Goal: Task Accomplishment & Management: Manage account settings

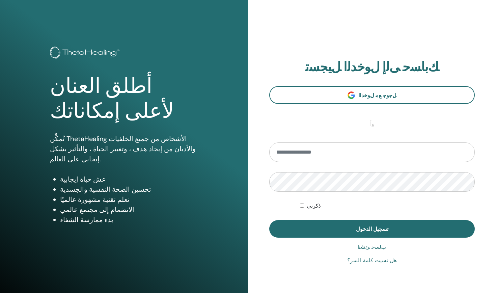
click at [390, 151] on input "email" at bounding box center [371, 152] width 205 height 20
type input "**********"
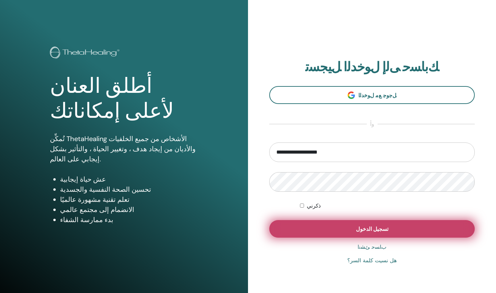
click at [369, 230] on span "تسجيل الدخول" at bounding box center [372, 228] width 32 height 7
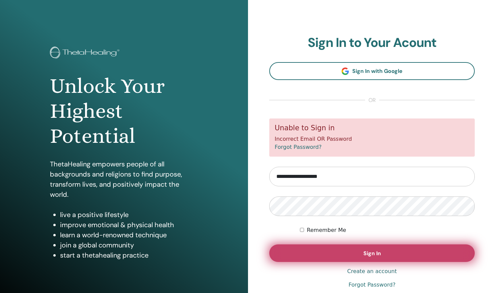
click at [383, 253] on button "Sign In" at bounding box center [371, 253] width 205 height 18
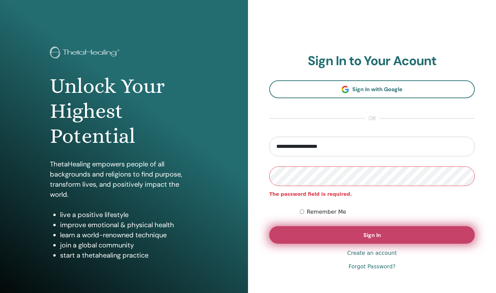
click at [370, 236] on span "Sign In" at bounding box center [372, 234] width 18 height 7
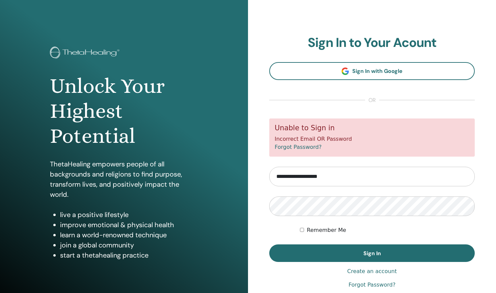
click at [370, 285] on link "Forgot Password?" at bounding box center [371, 285] width 47 height 8
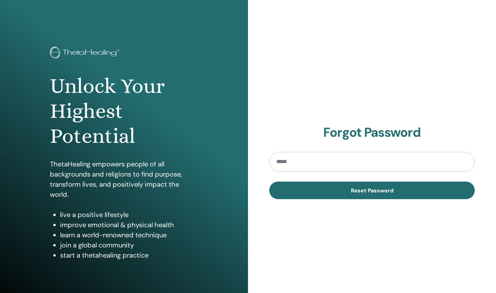
click at [344, 158] on input "email" at bounding box center [371, 162] width 205 height 20
click at [314, 161] on input "email" at bounding box center [371, 162] width 205 height 20
type input "*"
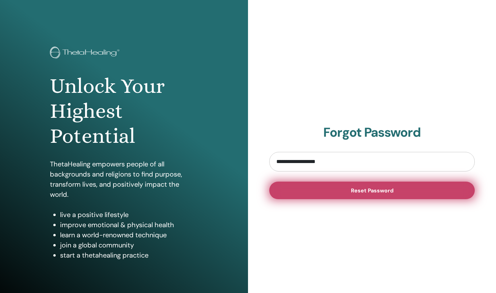
type input "**********"
click at [376, 194] on button "Reset Password" at bounding box center [371, 190] width 205 height 18
click at [382, 191] on span "Reset Password" at bounding box center [372, 190] width 43 height 7
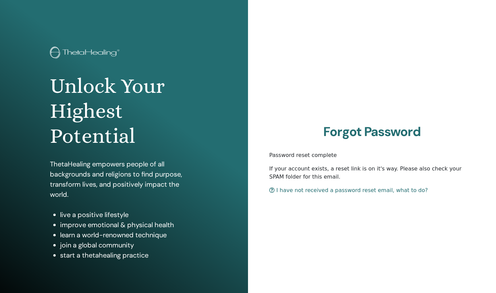
click at [374, 192] on link "I have not received a password reset email, what to do?" at bounding box center [348, 190] width 159 height 6
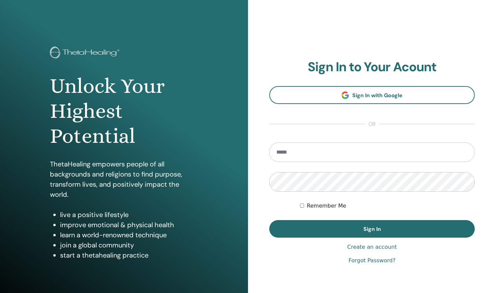
type input "**********"
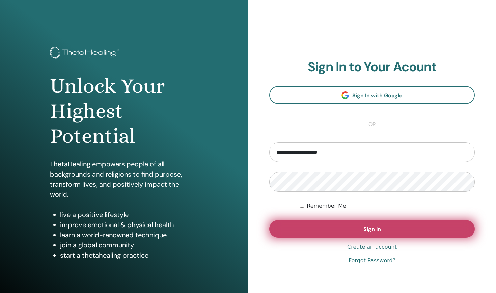
click at [392, 226] on button "Sign In" at bounding box center [371, 229] width 205 height 18
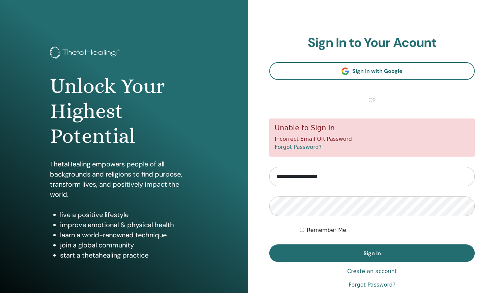
click at [356, 144] on div "Unable to Sign in Incorrect Email OR Password Forgot Password?" at bounding box center [371, 137] width 205 height 38
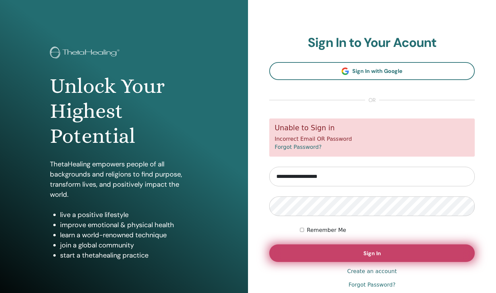
click at [363, 253] on span "Sign In" at bounding box center [372, 253] width 18 height 7
